Goal: Check status: Check status

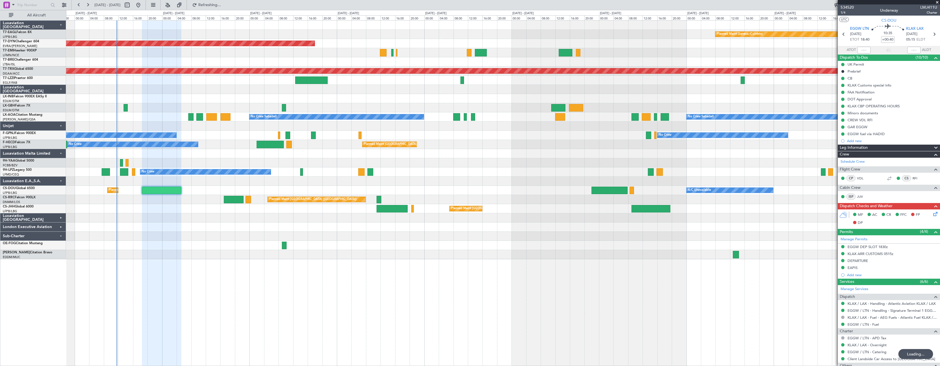
click at [185, 109] on div at bounding box center [503, 107] width 874 height 9
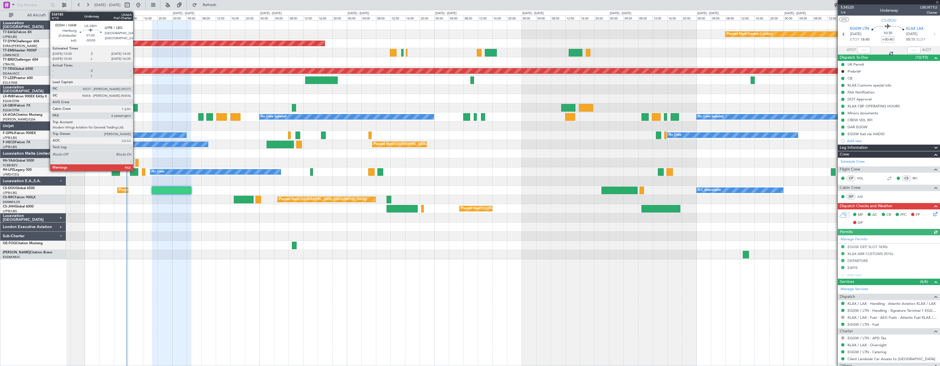
click at [136, 107] on div at bounding box center [136, 107] width 4 height 7
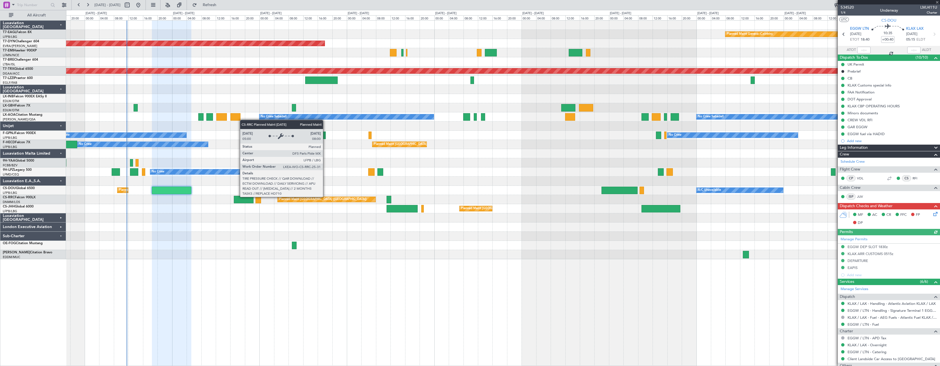
type input "-00:05"
type input "6"
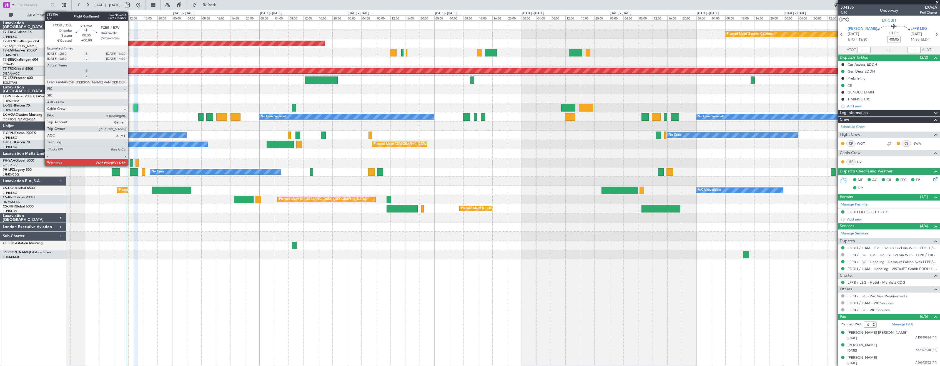
click at [130, 162] on div at bounding box center [131, 162] width 3 height 7
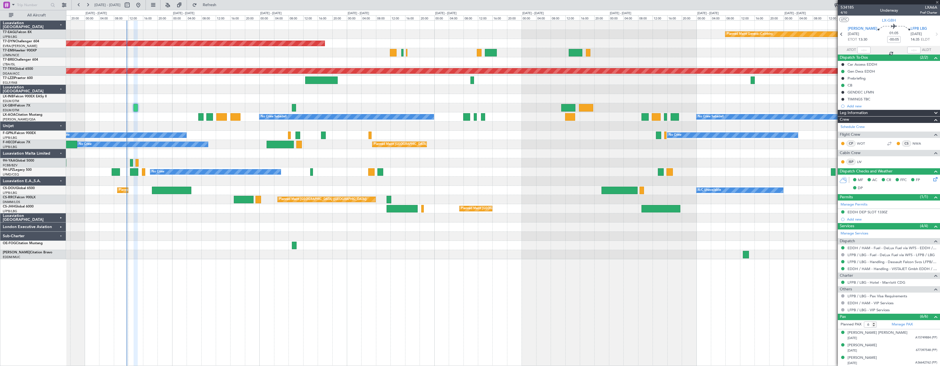
type input "4"
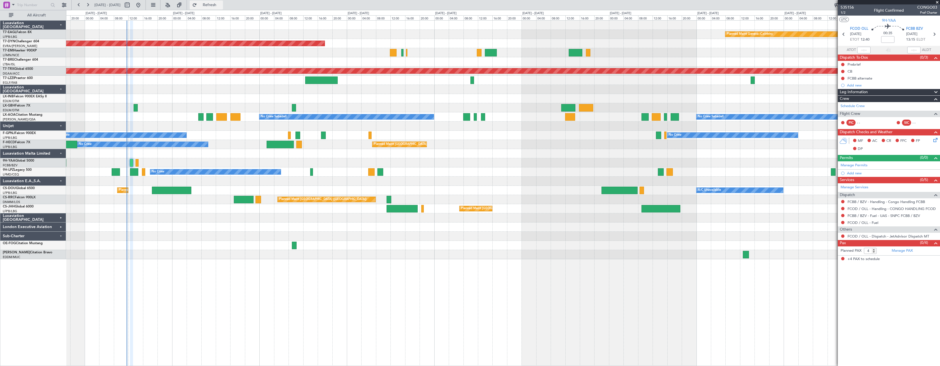
click at [221, 6] on span "Refresh" at bounding box center [209, 5] width 23 height 4
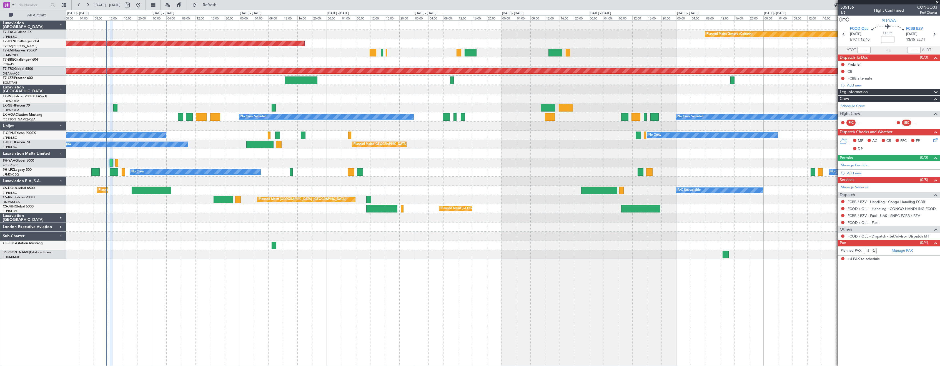
click at [245, 289] on div "Planned Maint Geneva (Cointrin) Planned Maint [GEOGRAPHIC_DATA]-[GEOGRAPHIC_DAT…" at bounding box center [503, 192] width 874 height 345
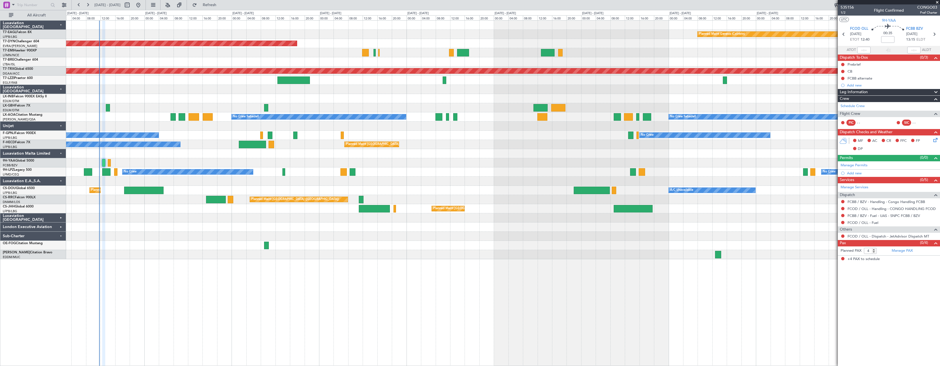
click at [234, 87] on div at bounding box center [503, 89] width 874 height 9
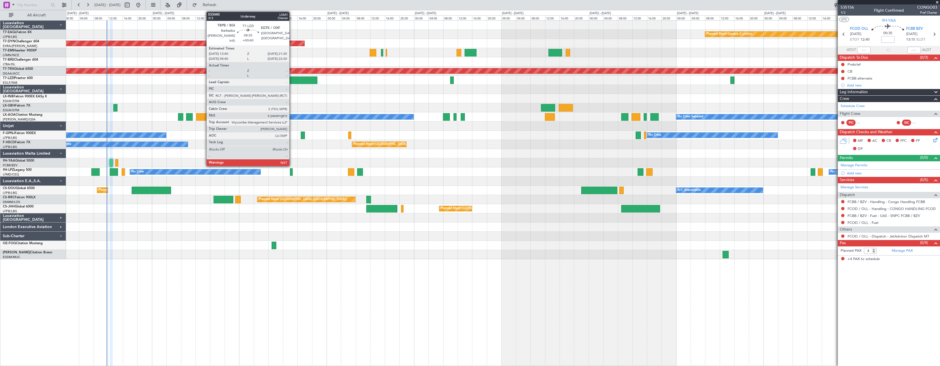
click at [292, 78] on div at bounding box center [301, 79] width 32 height 7
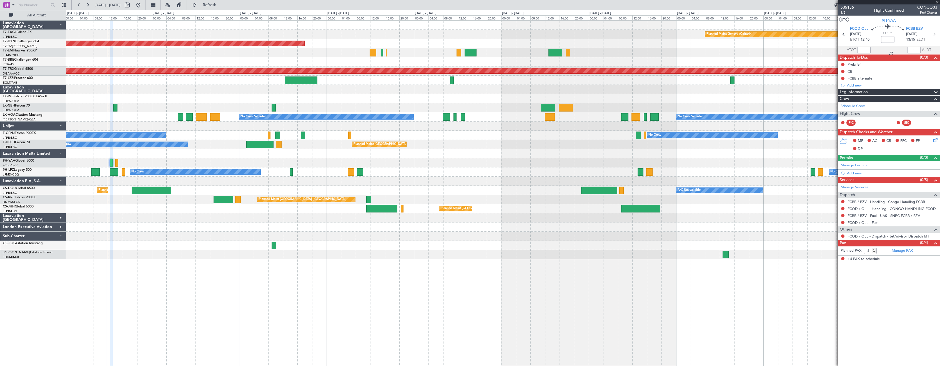
type input "+00:40"
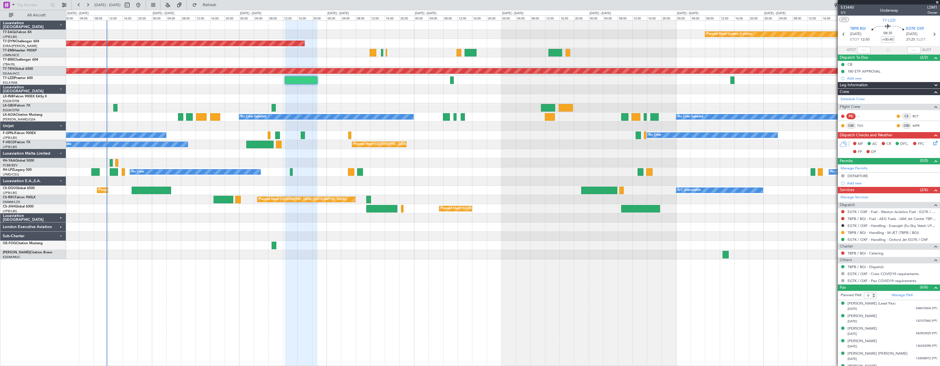
click at [474, 262] on div "Planned Maint Geneva (Cointrin) Planned Maint [GEOGRAPHIC_DATA]-[GEOGRAPHIC_DAT…" at bounding box center [503, 192] width 874 height 345
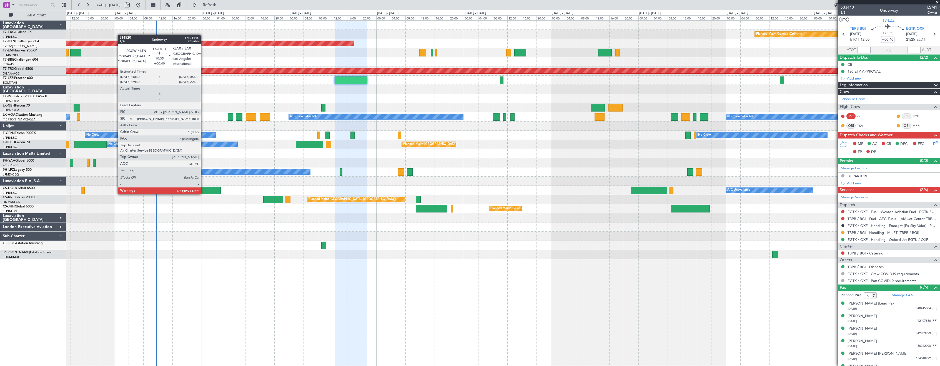
click at [203, 188] on div at bounding box center [201, 189] width 40 height 7
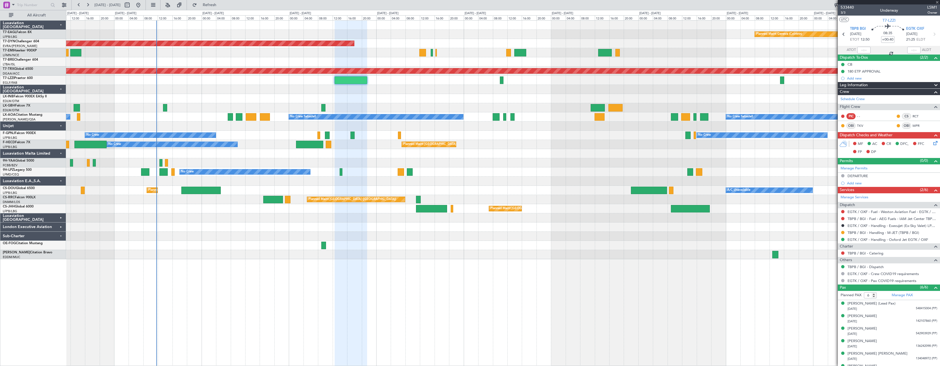
click at [59, 226] on div "London Executive Aviation" at bounding box center [33, 226] width 66 height 9
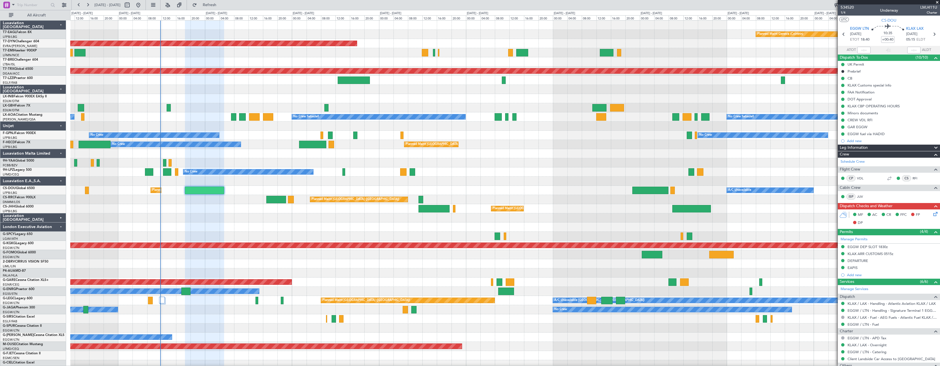
click at [61, 217] on div "Luxaviation [GEOGRAPHIC_DATA]" at bounding box center [33, 217] width 66 height 9
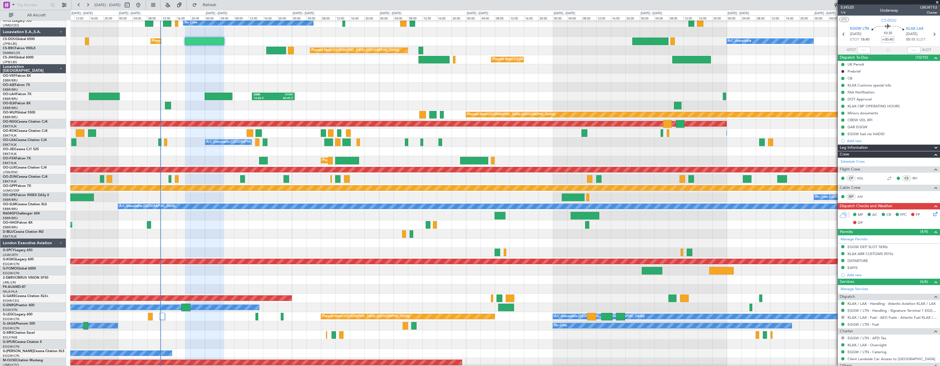
scroll to position [121, 0]
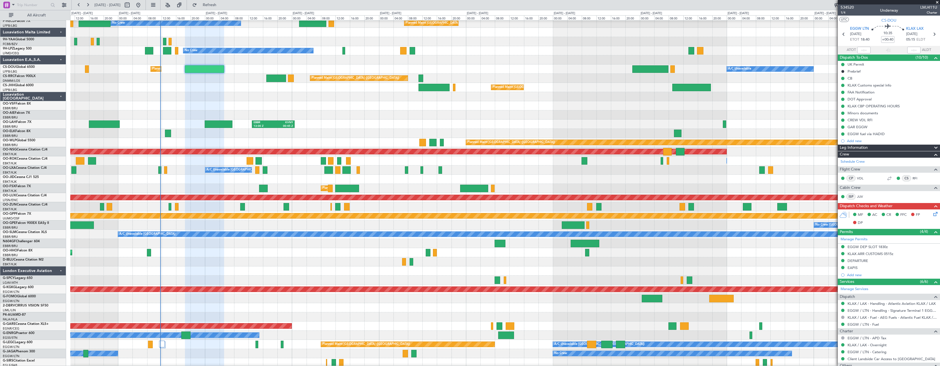
click at [62, 95] on div "Luxaviation [GEOGRAPHIC_DATA]" at bounding box center [33, 96] width 66 height 9
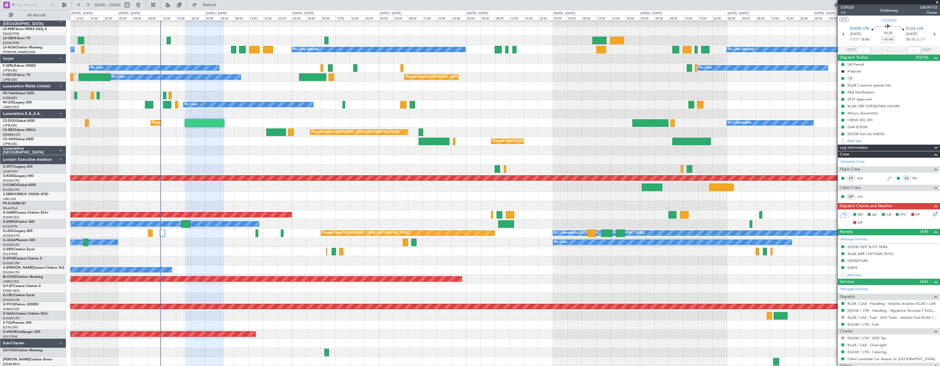
click at [62, 160] on div "London Executive Aviation" at bounding box center [33, 159] width 66 height 9
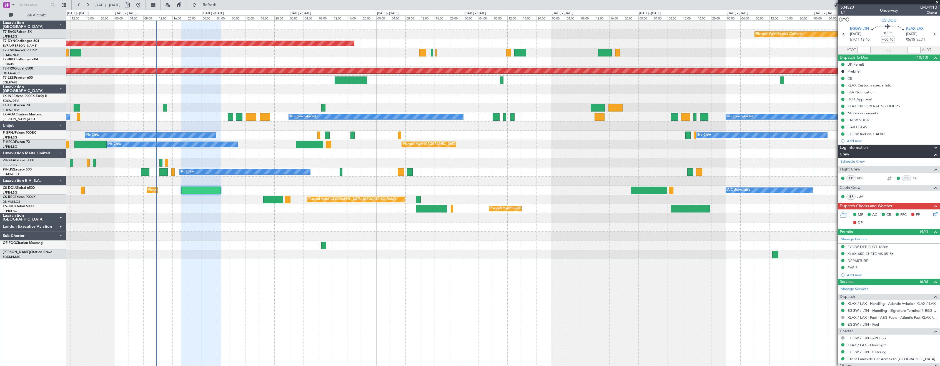
scroll to position [0, 0]
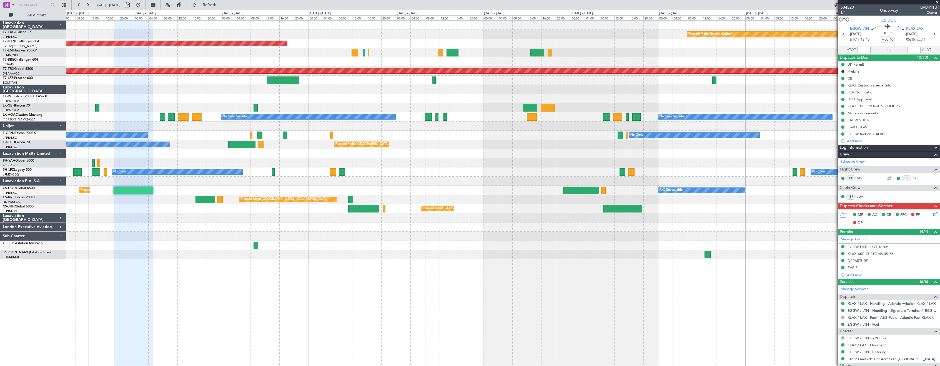
click at [291, 274] on div "Planned Maint Geneva (Cointrin) Planned Maint [GEOGRAPHIC_DATA]-[GEOGRAPHIC_DAT…" at bounding box center [503, 192] width 874 height 345
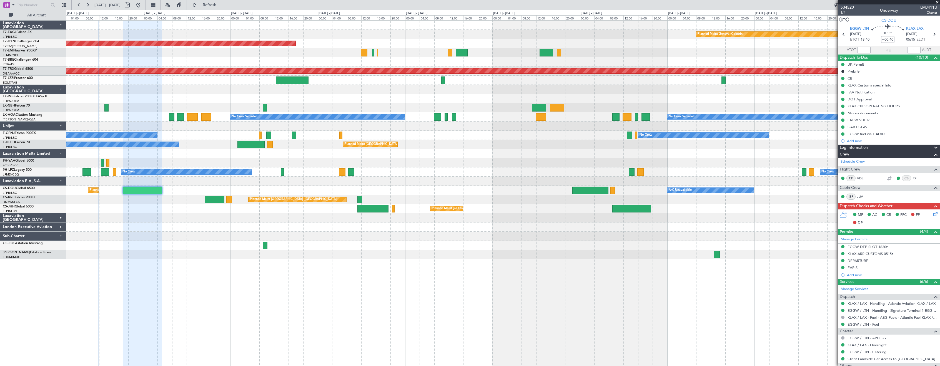
click at [371, 99] on div at bounding box center [503, 98] width 874 height 9
click at [221, 3] on span "Refresh" at bounding box center [209, 5] width 23 height 4
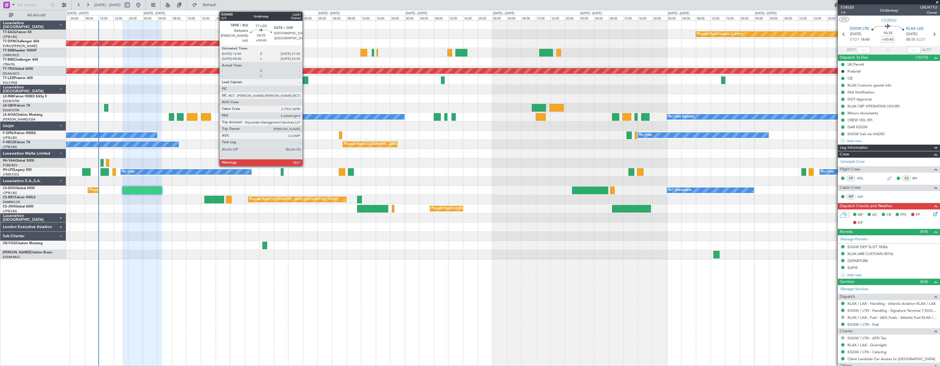
click at [305, 81] on div at bounding box center [292, 79] width 32 height 7
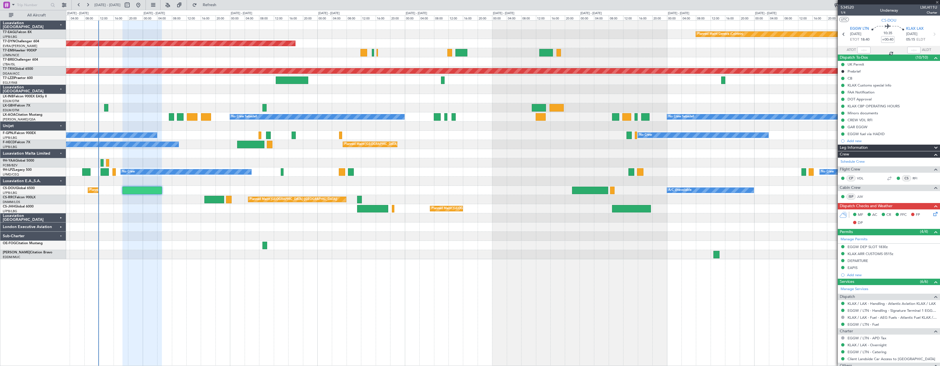
type input "6"
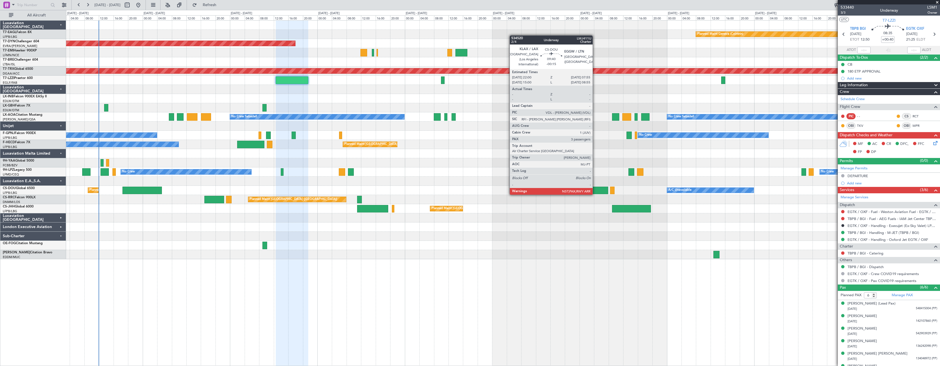
click at [595, 189] on div at bounding box center [590, 189] width 36 height 7
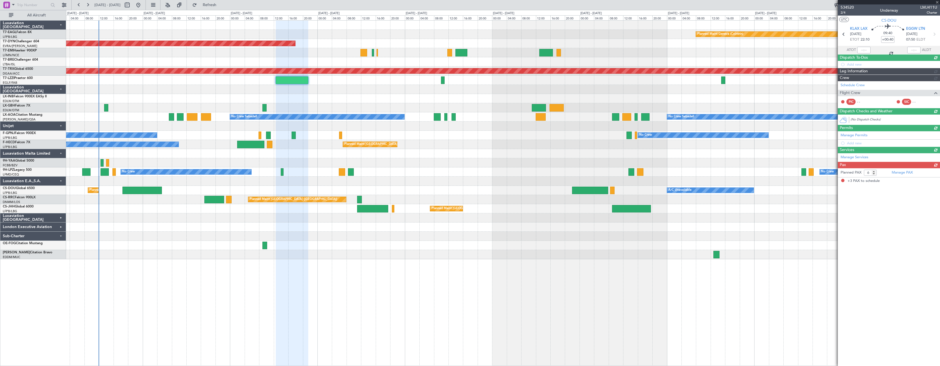
type input "-00:15"
type input "3"
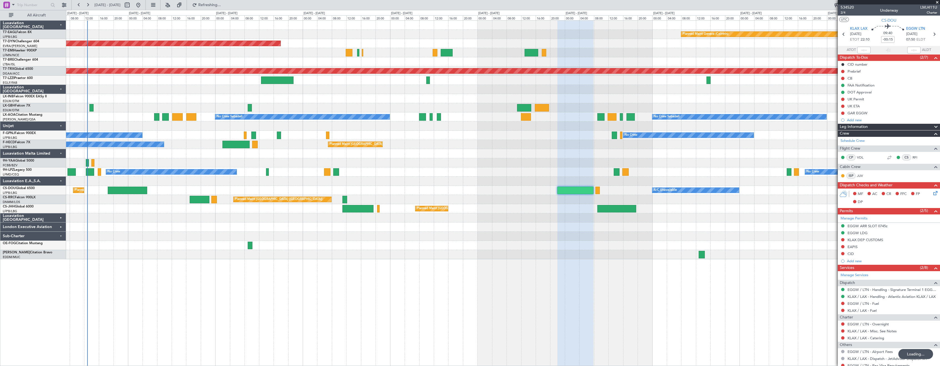
click at [366, 89] on div at bounding box center [503, 89] width 874 height 9
